Goal: Task Accomplishment & Management: Manage account settings

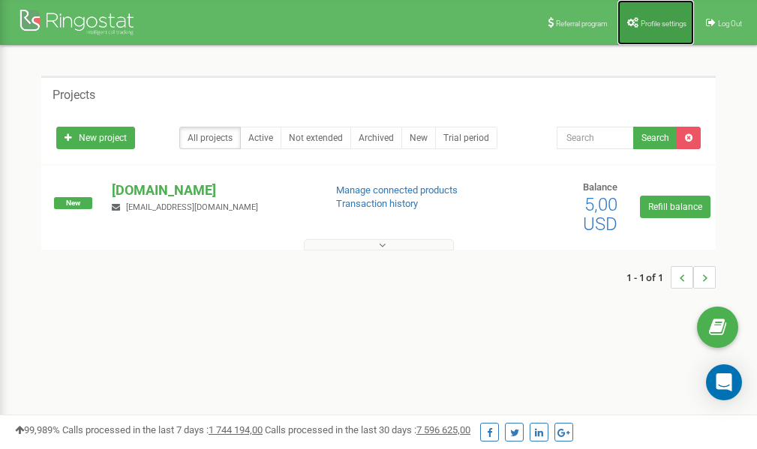
click at [668, 25] on span "Profile settings" at bounding box center [663, 23] width 46 height 8
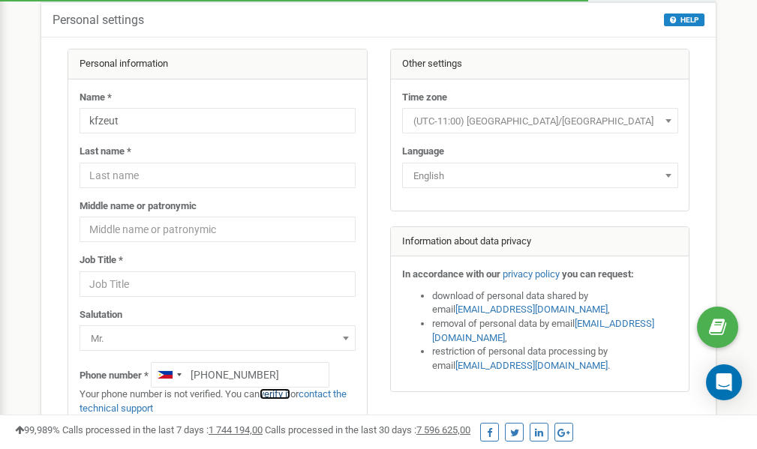
click at [282, 393] on link "verify it" at bounding box center [274, 393] width 31 height 11
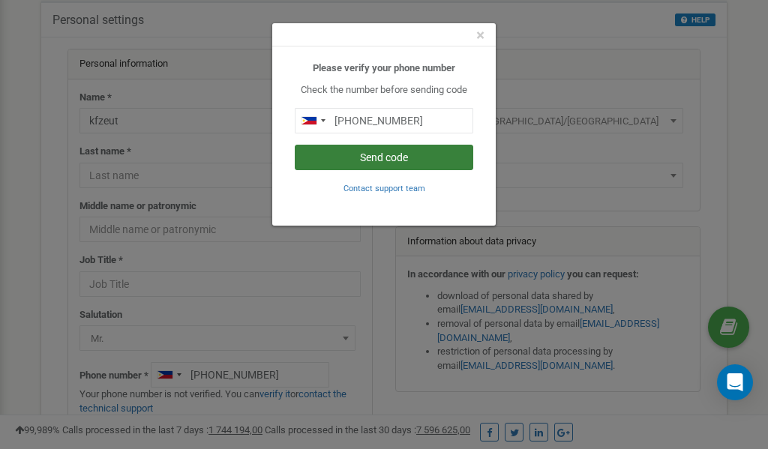
click at [406, 159] on button "Send code" at bounding box center [384, 157] width 178 height 25
